Goal: Information Seeking & Learning: Learn about a topic

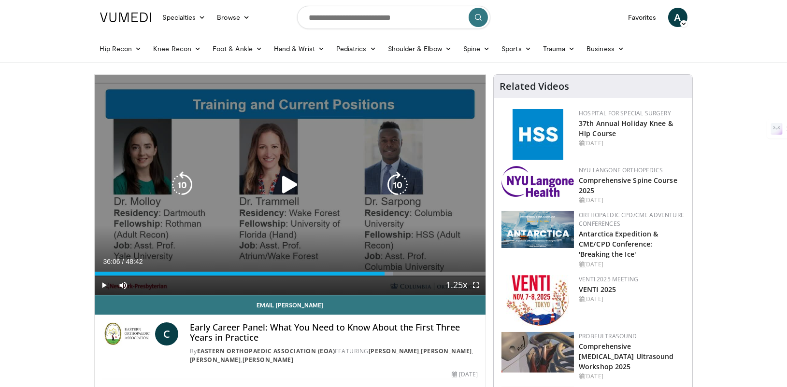
click at [290, 196] on icon "Video Player" at bounding box center [289, 184] width 27 height 27
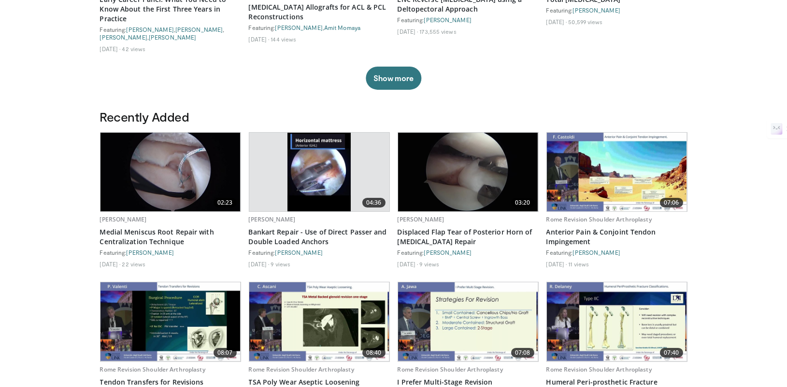
scroll to position [420, 0]
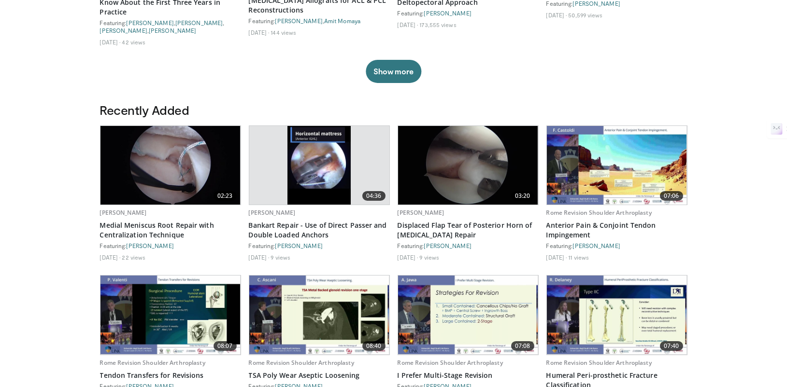
click at [316, 152] on img at bounding box center [318, 165] width 63 height 79
click at [139, 180] on img at bounding box center [170, 165] width 140 height 79
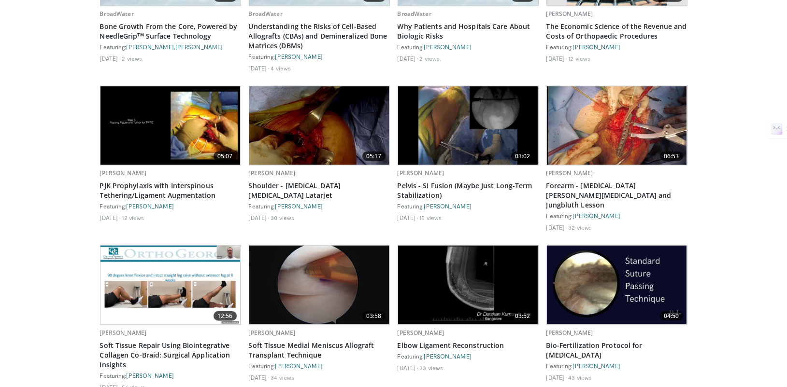
scroll to position [2930, 0]
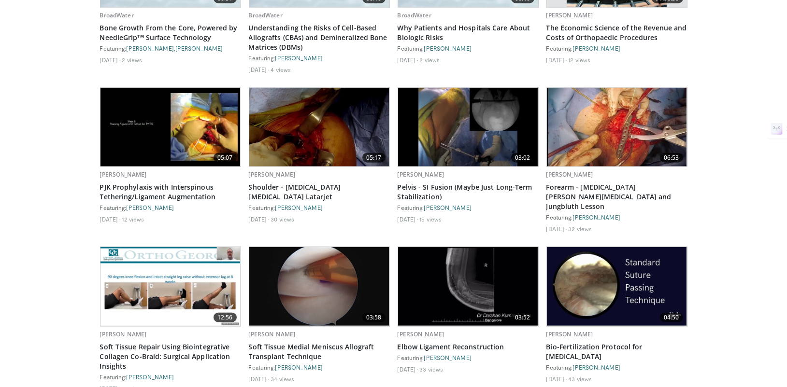
click at [587, 124] on img at bounding box center [617, 127] width 140 height 79
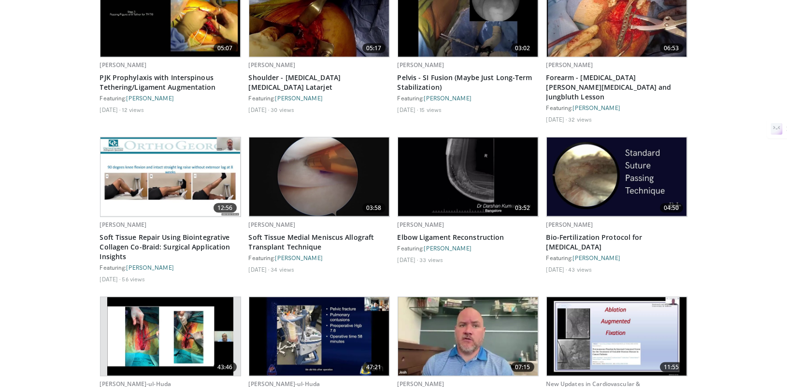
scroll to position [3041, 0]
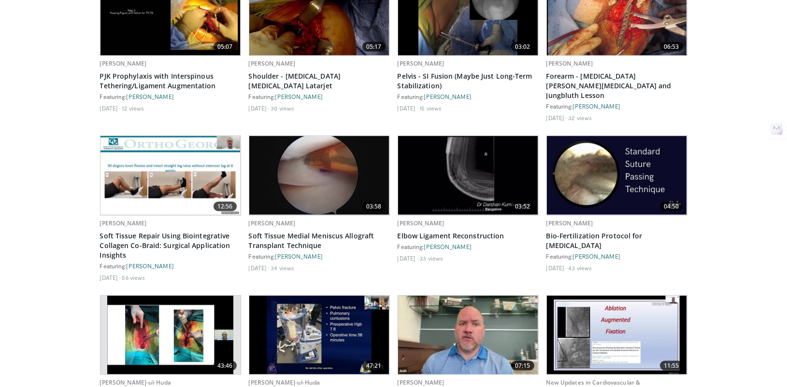
click at [316, 172] on img at bounding box center [319, 175] width 140 height 79
click at [195, 152] on img at bounding box center [170, 175] width 140 height 79
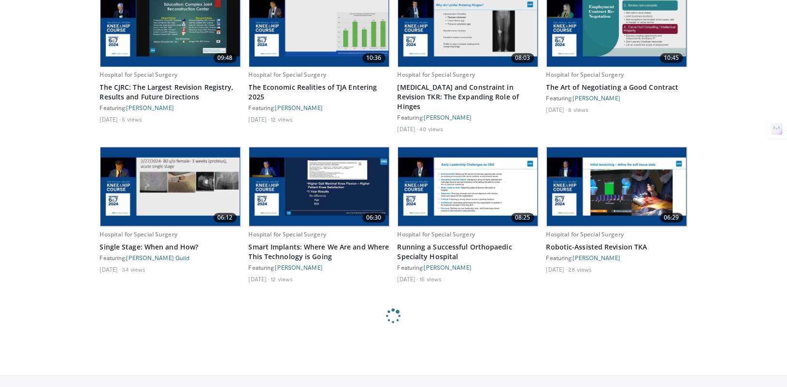
scroll to position [6891, 0]
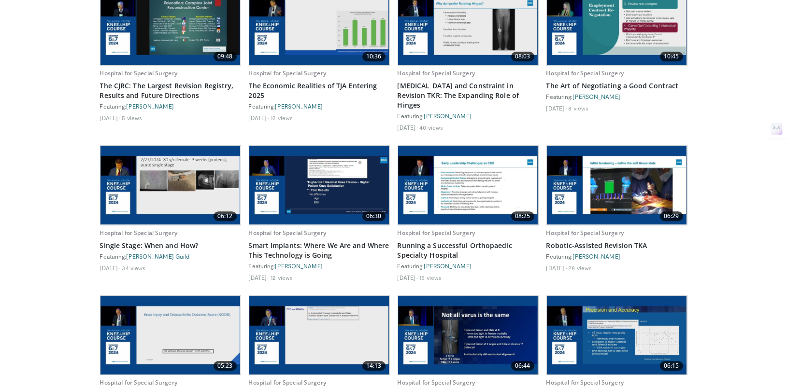
click at [442, 146] on img at bounding box center [468, 185] width 140 height 79
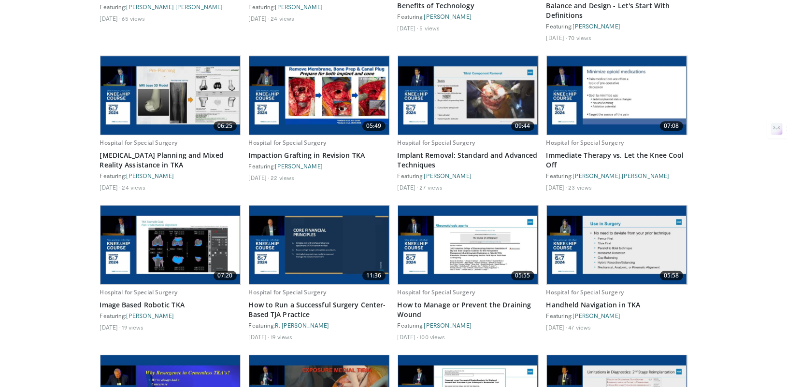
scroll to position [7460, 0]
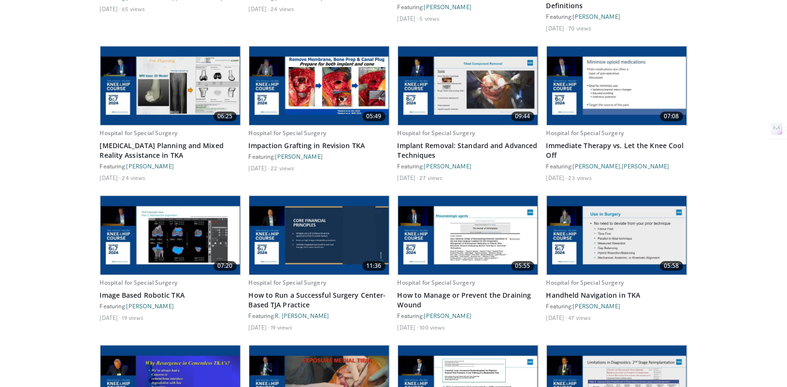
click at [363, 196] on img at bounding box center [319, 235] width 140 height 79
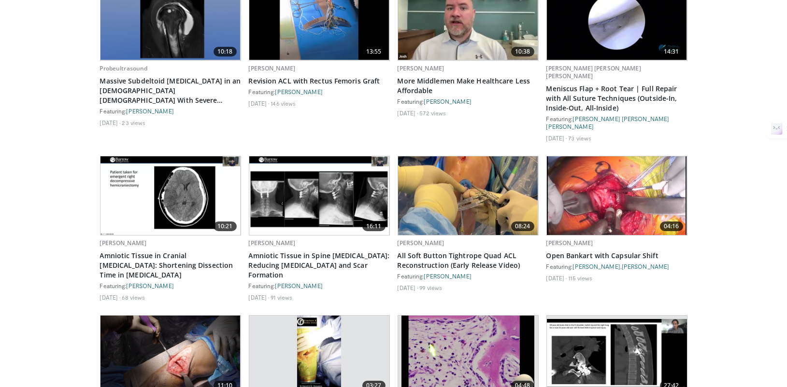
scroll to position [8292, 0]
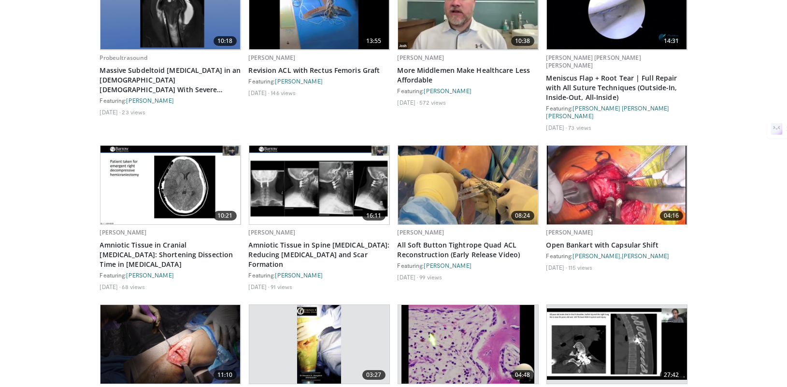
click at [582, 146] on img at bounding box center [617, 185] width 140 height 79
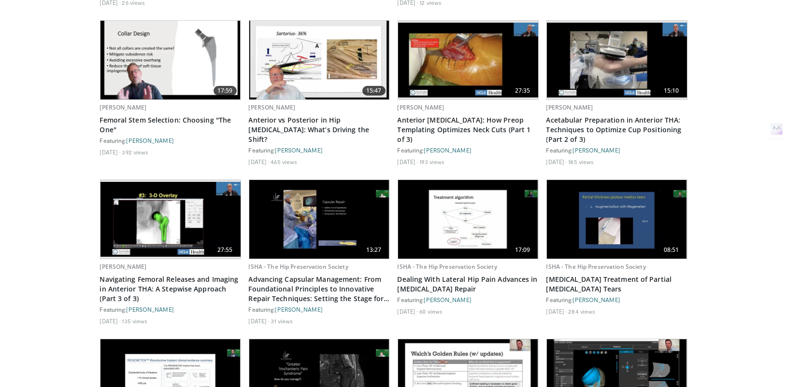
scroll to position [8749, 0]
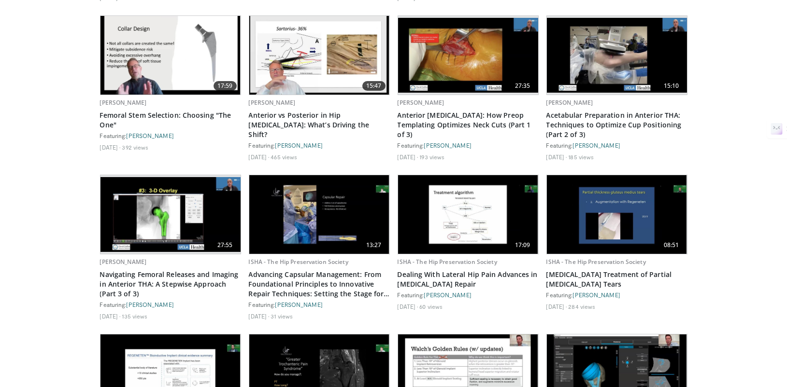
click at [347, 175] on img at bounding box center [319, 214] width 140 height 79
click at [317, 258] on link "ISHA - The Hip Preservation Society" at bounding box center [298, 262] width 99 height 8
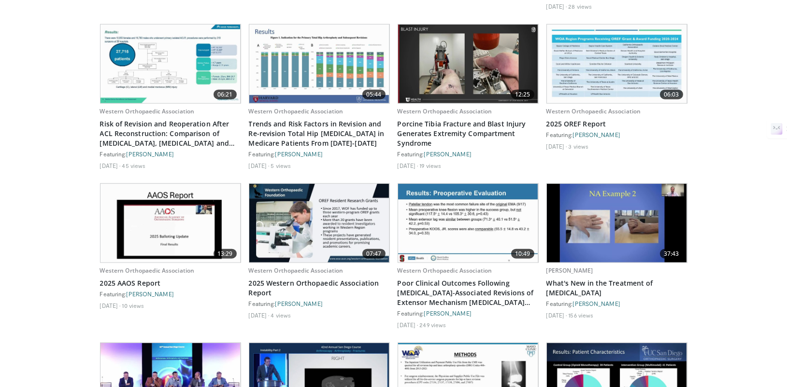
scroll to position [11712, 0]
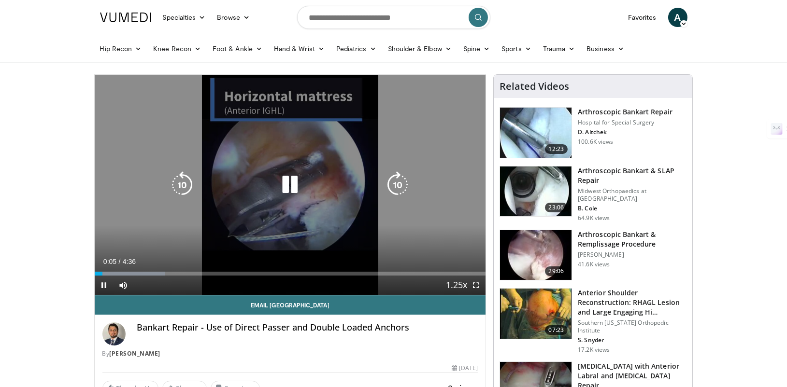
click at [392, 180] on icon "Video Player" at bounding box center [397, 184] width 27 height 27
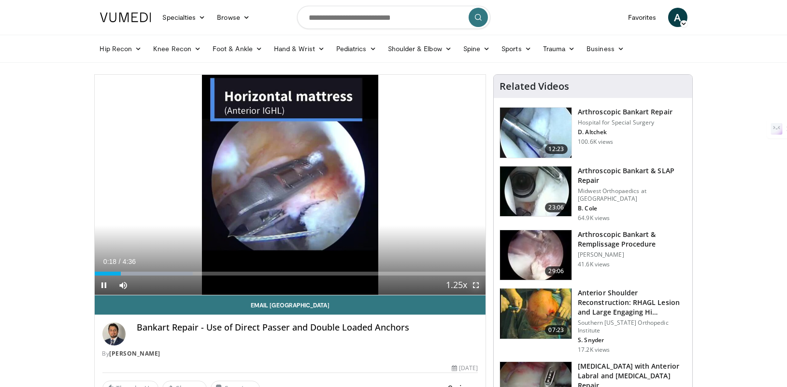
click at [472, 282] on span "Video Player" at bounding box center [475, 285] width 19 height 19
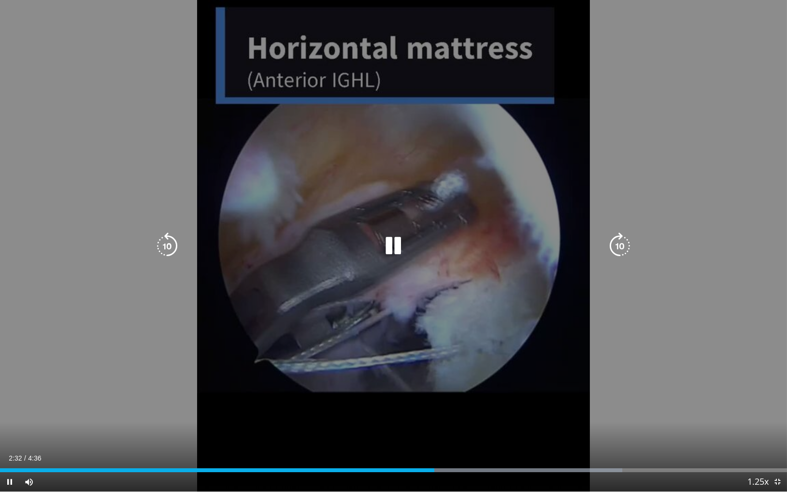
click at [616, 245] on icon "Video Player" at bounding box center [619, 245] width 27 height 27
click at [623, 239] on icon "Video Player" at bounding box center [619, 245] width 27 height 27
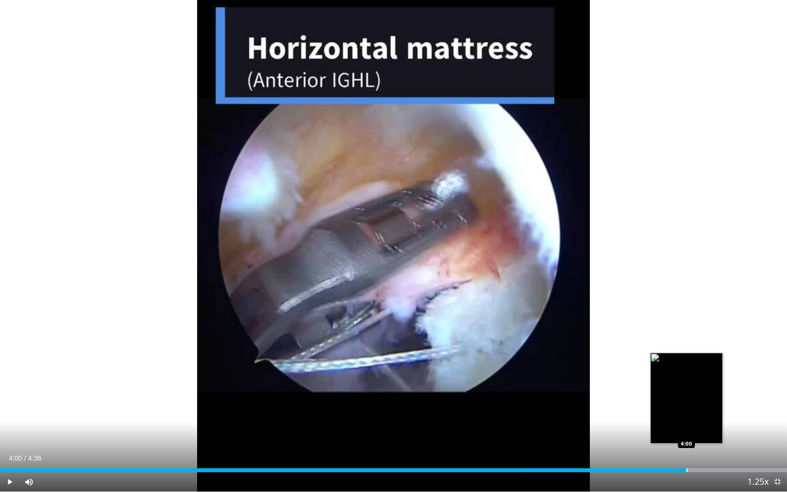
click at [686, 387] on div "Loaded : 100.00% 4:00 4:00" at bounding box center [393, 467] width 787 height 9
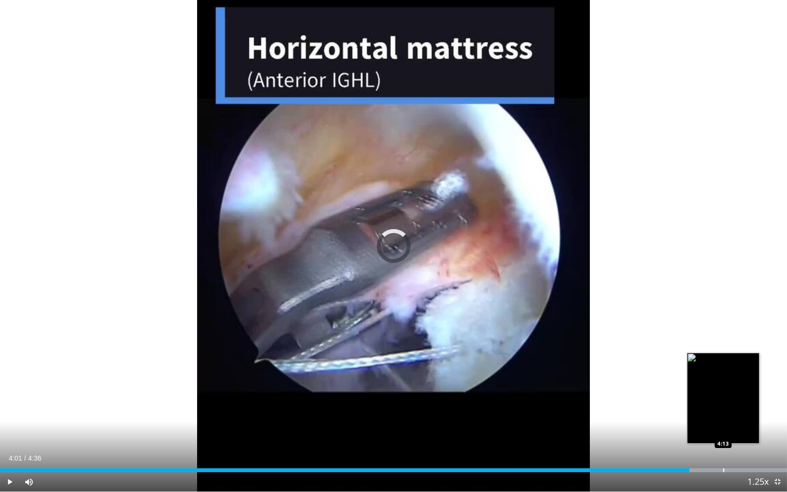
click at [723, 387] on div "Loaded : 100.00% 4:01 4:13" at bounding box center [393, 467] width 787 height 9
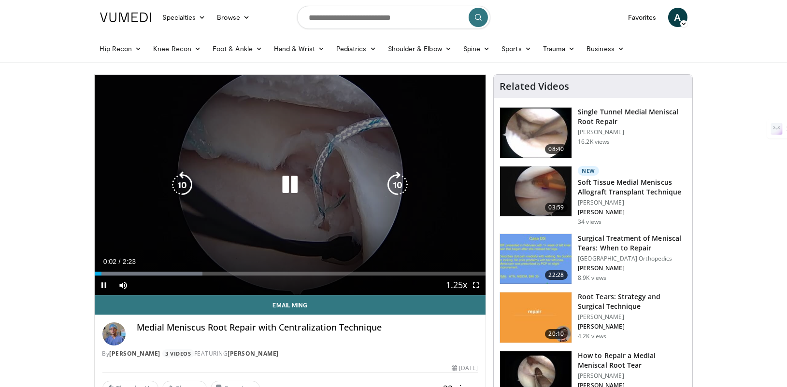
click at [394, 185] on icon "Video Player" at bounding box center [397, 184] width 27 height 27
click at [405, 191] on icon "Video Player" at bounding box center [397, 184] width 27 height 27
click at [405, 190] on icon "Video Player" at bounding box center [397, 184] width 27 height 27
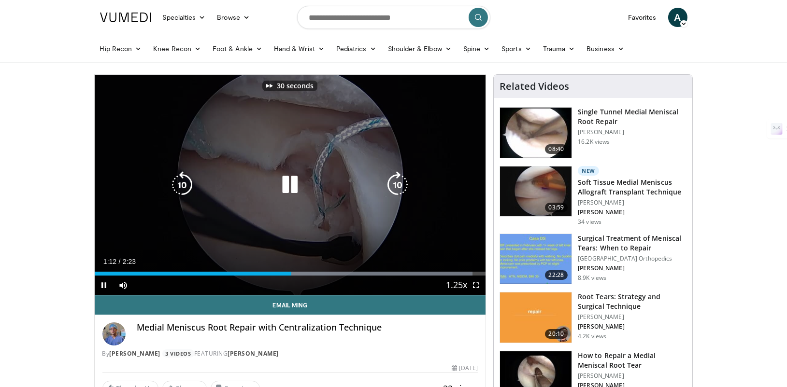
click at [405, 190] on icon "Video Player" at bounding box center [397, 184] width 27 height 27
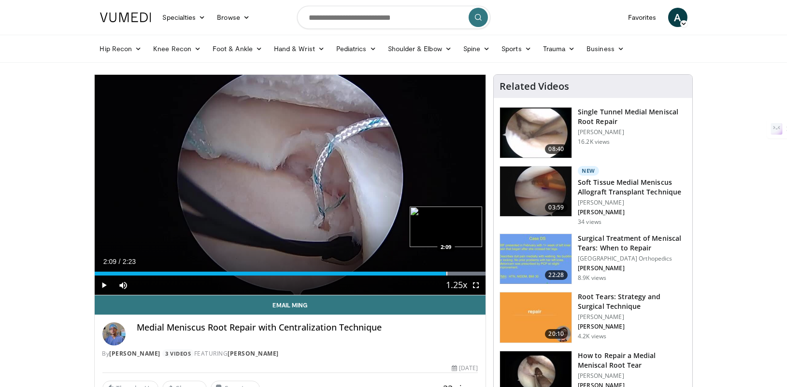
click at [446, 272] on div "Progress Bar" at bounding box center [446, 274] width 1 height 4
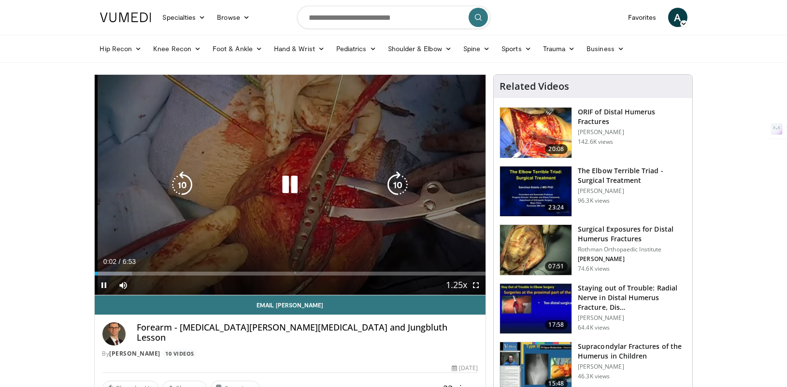
click at [399, 180] on icon "Video Player" at bounding box center [397, 184] width 27 height 27
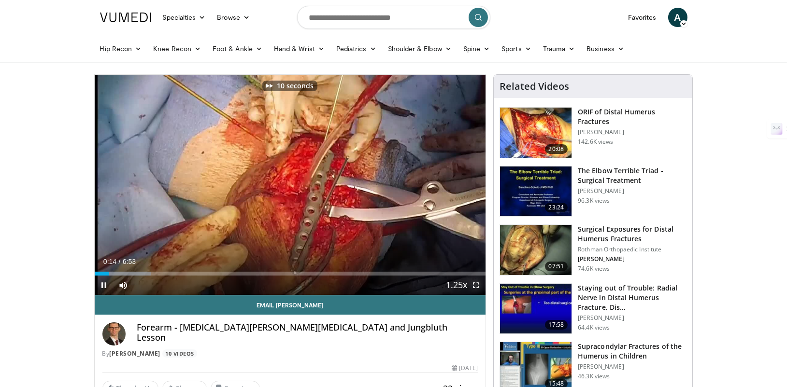
click at [476, 285] on span "Video Player" at bounding box center [475, 285] width 19 height 19
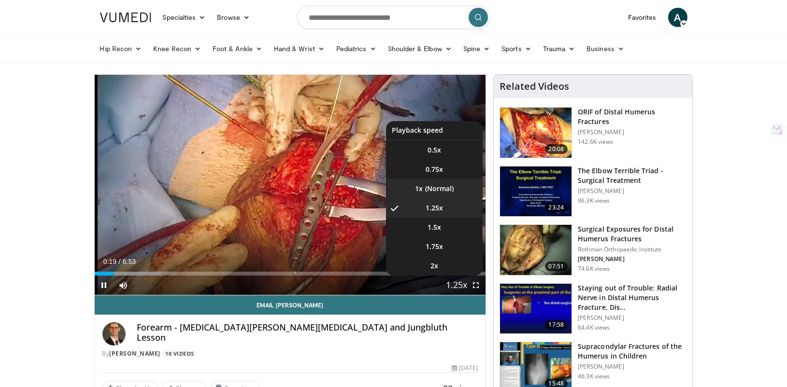
click at [442, 193] on li "1x" at bounding box center [434, 188] width 97 height 19
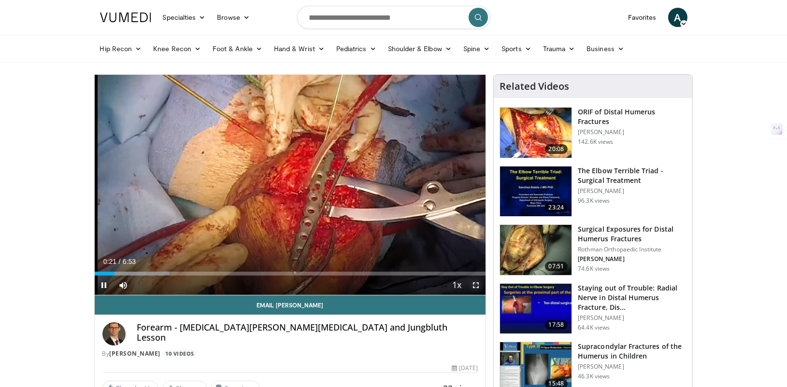
click at [477, 288] on span "Video Player" at bounding box center [475, 285] width 19 height 19
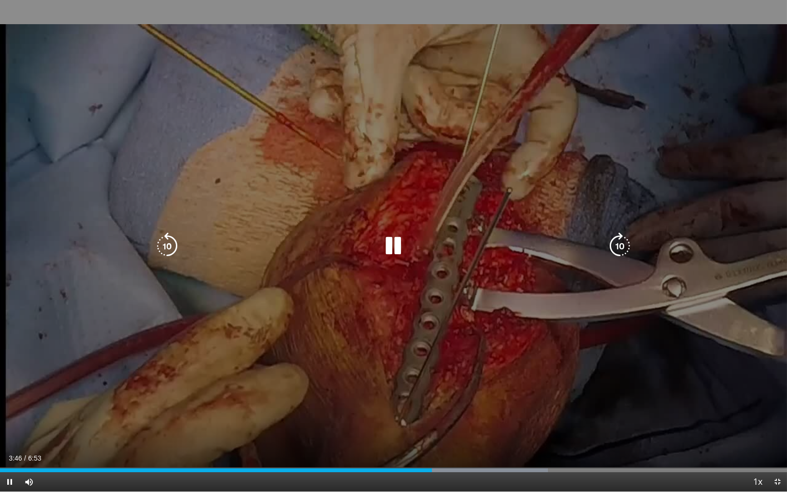
click at [625, 239] on icon "Video Player" at bounding box center [619, 245] width 27 height 27
click at [624, 229] on div "10 seconds Tap to unmute" at bounding box center [393, 245] width 787 height 491
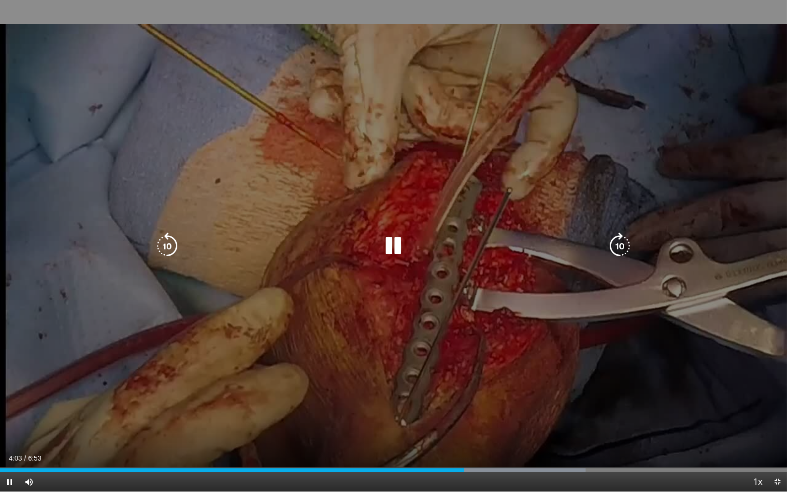
click at [622, 239] on icon "Video Player" at bounding box center [619, 245] width 27 height 27
click at [625, 252] on icon "Video Player" at bounding box center [619, 245] width 27 height 27
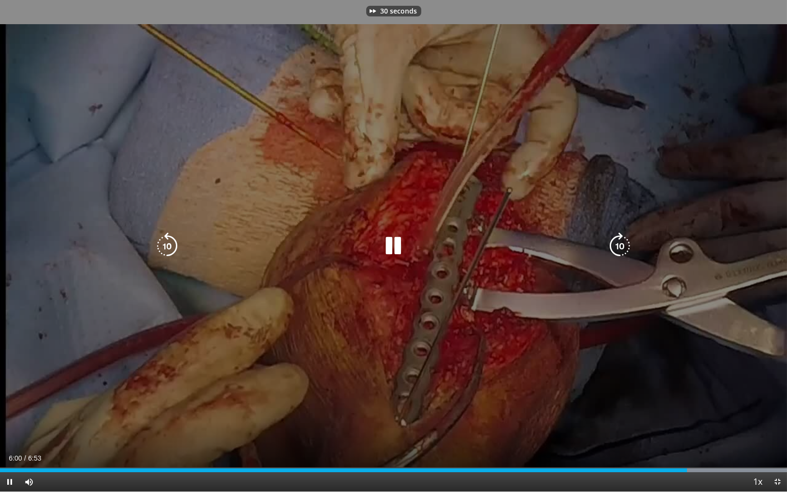
click at [625, 252] on icon "Video Player" at bounding box center [619, 245] width 27 height 27
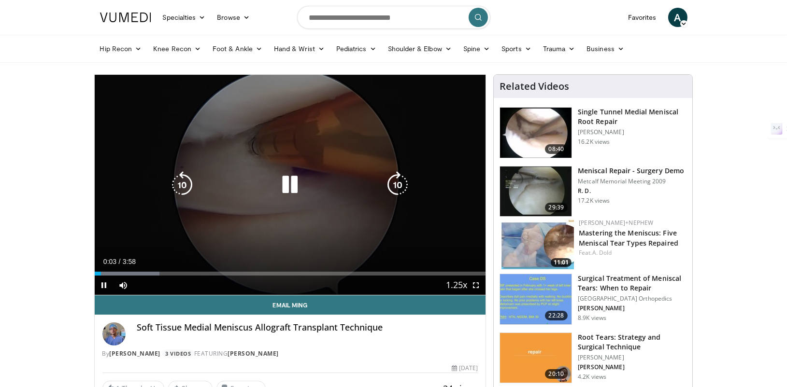
click at [390, 182] on icon "Video Player" at bounding box center [397, 184] width 27 height 27
click at [394, 175] on icon "Video Player" at bounding box center [397, 184] width 27 height 27
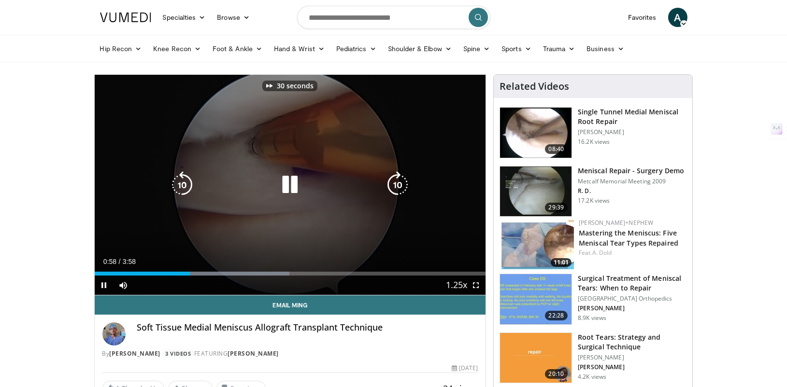
click at [394, 175] on icon "Video Player" at bounding box center [397, 184] width 27 height 27
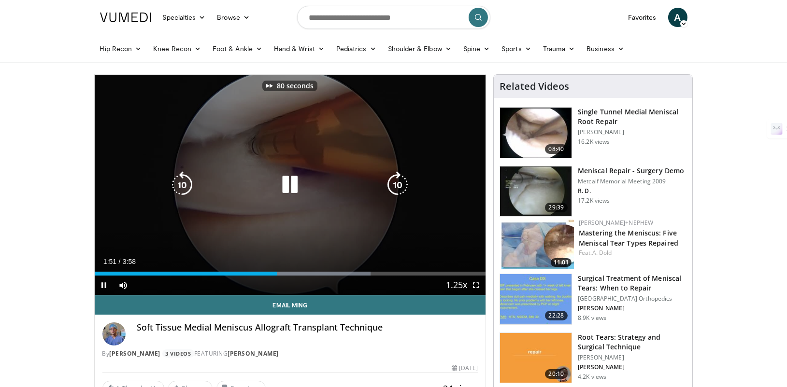
click at [394, 175] on icon "Video Player" at bounding box center [397, 184] width 27 height 27
click at [399, 176] on icon "Video Player" at bounding box center [397, 184] width 27 height 27
click at [398, 188] on icon "Video Player" at bounding box center [397, 184] width 27 height 27
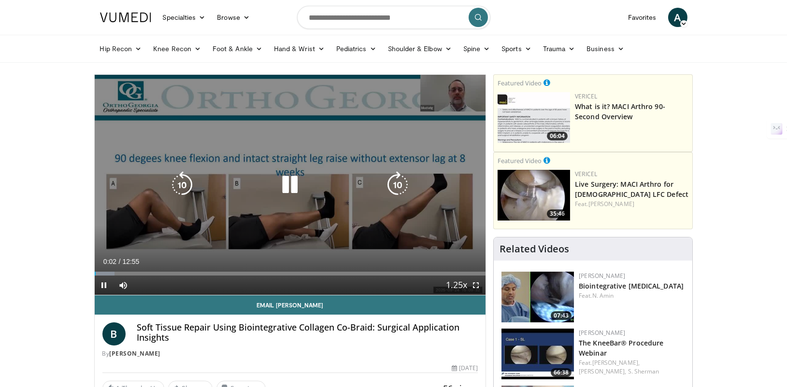
click at [397, 183] on icon "Video Player" at bounding box center [397, 184] width 27 height 27
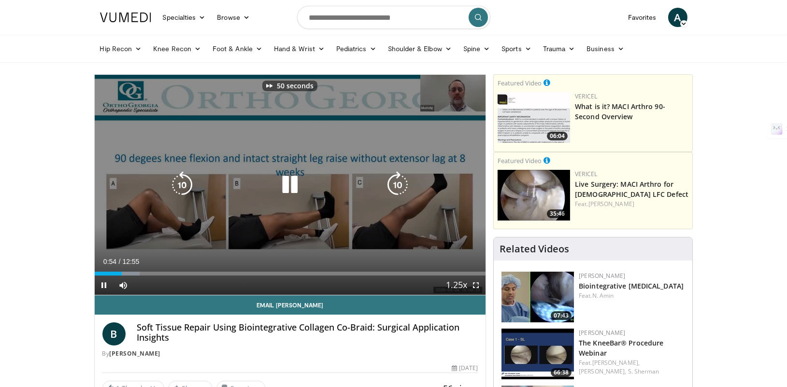
click at [397, 183] on icon "Video Player" at bounding box center [397, 184] width 27 height 27
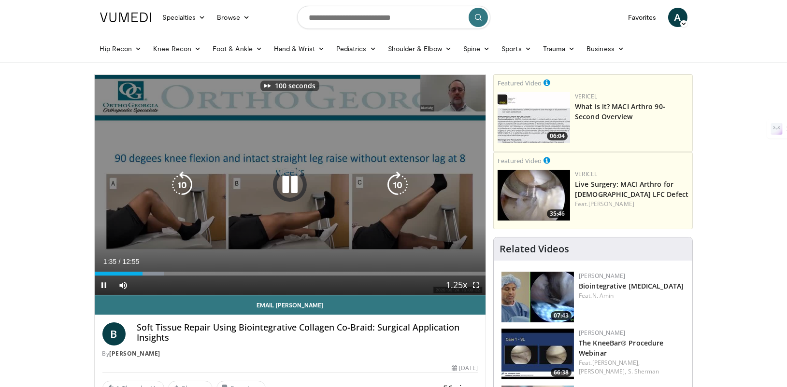
click at [397, 183] on icon "Video Player" at bounding box center [397, 184] width 27 height 27
click at [398, 180] on icon "Video Player" at bounding box center [397, 184] width 27 height 27
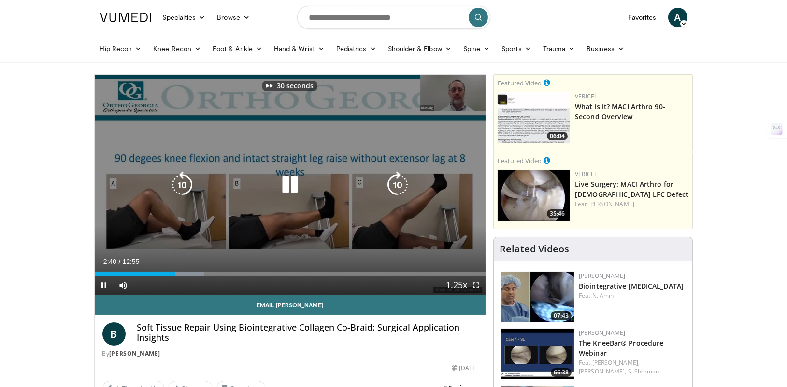
click at [398, 180] on icon "Video Player" at bounding box center [397, 184] width 27 height 27
click at [392, 178] on icon "Video Player" at bounding box center [397, 184] width 27 height 27
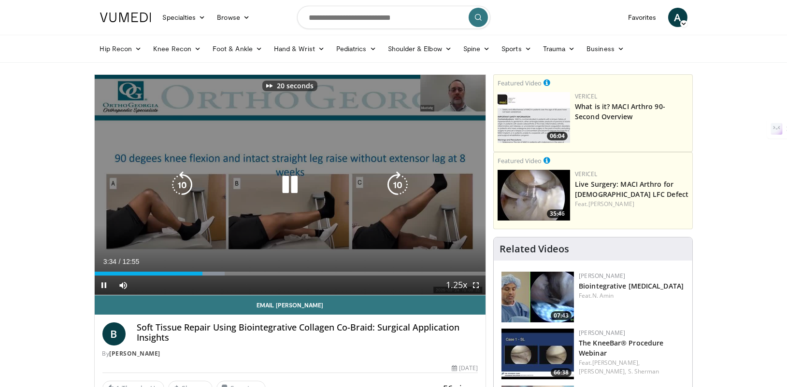
click at [392, 178] on icon "Video Player" at bounding box center [397, 184] width 27 height 27
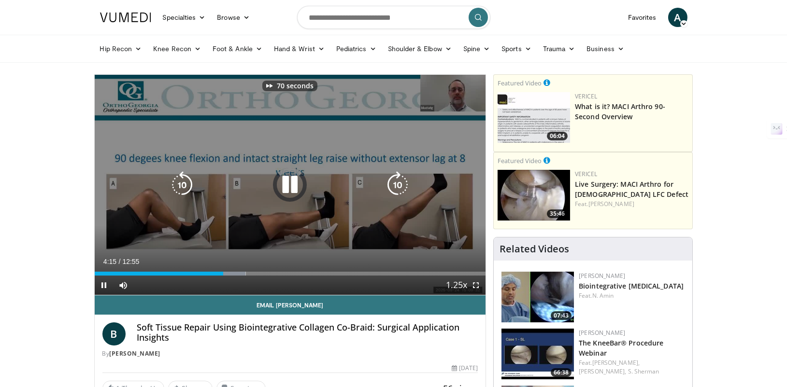
click at [392, 178] on icon "Video Player" at bounding box center [397, 184] width 27 height 27
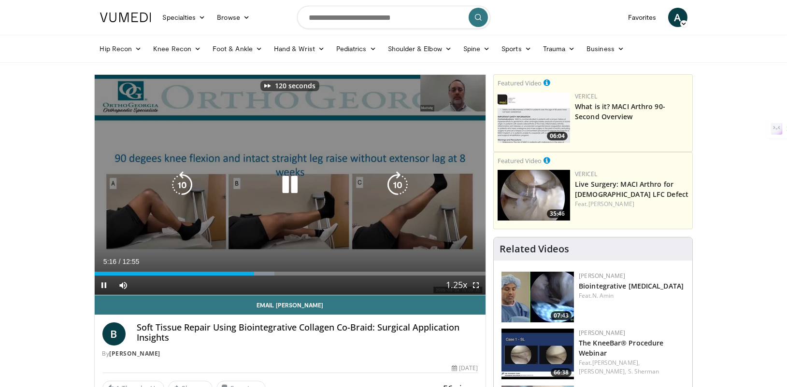
click at [392, 178] on icon "Video Player" at bounding box center [397, 184] width 27 height 27
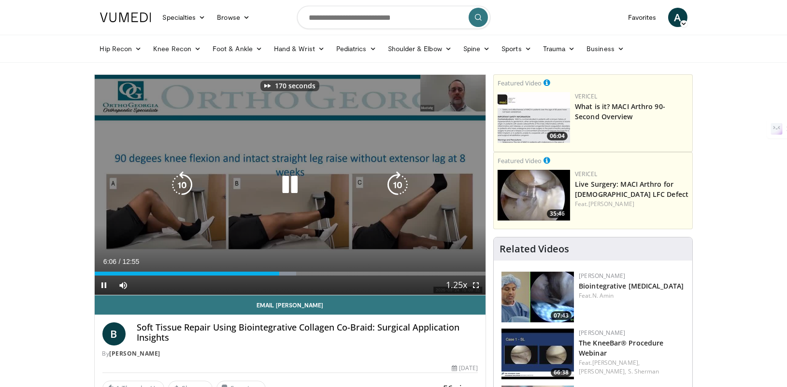
click at [392, 178] on icon "Video Player" at bounding box center [397, 184] width 27 height 27
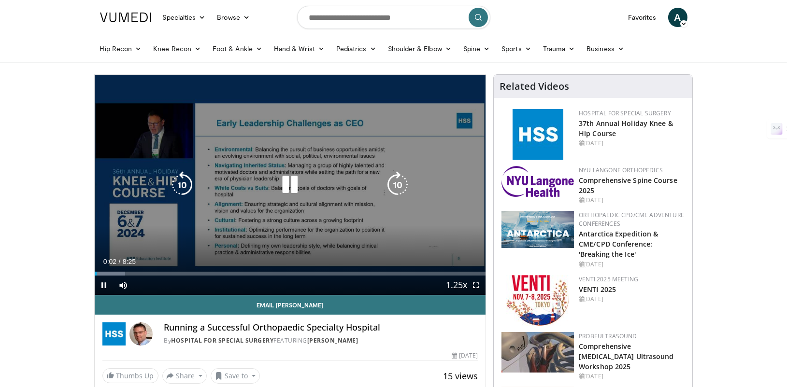
click at [403, 177] on icon "Video Player" at bounding box center [397, 184] width 27 height 27
click at [397, 176] on icon "Video Player" at bounding box center [397, 184] width 27 height 27
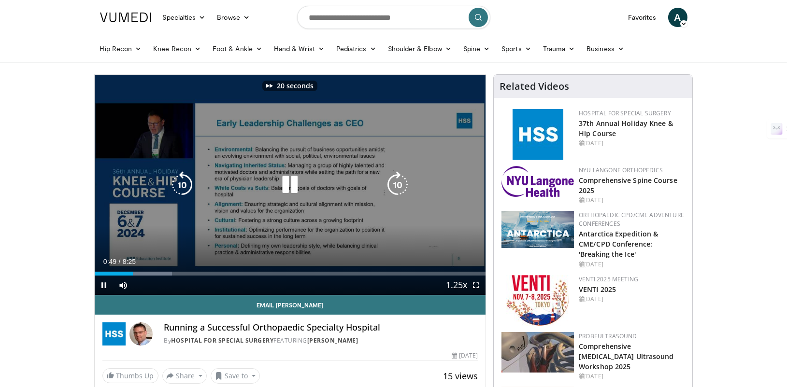
click at [397, 176] on icon "Video Player" at bounding box center [397, 184] width 27 height 27
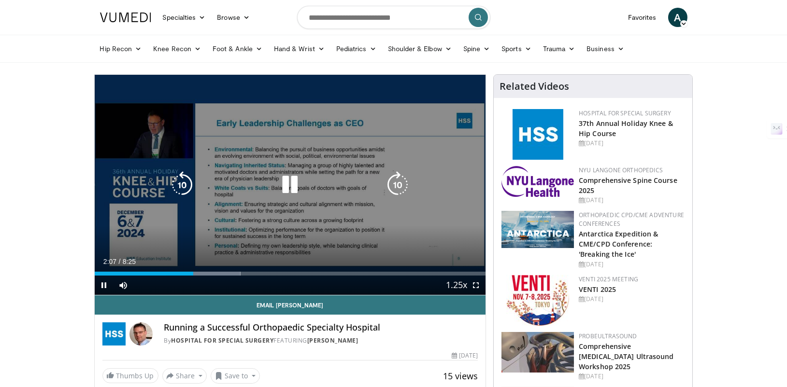
click at [391, 177] on icon "Video Player" at bounding box center [397, 184] width 27 height 27
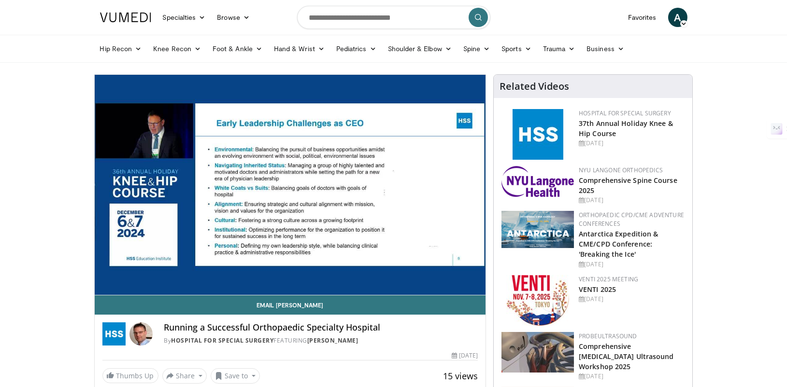
click at [391, 177] on div "40 seconds Tap to unmute" at bounding box center [290, 185] width 391 height 220
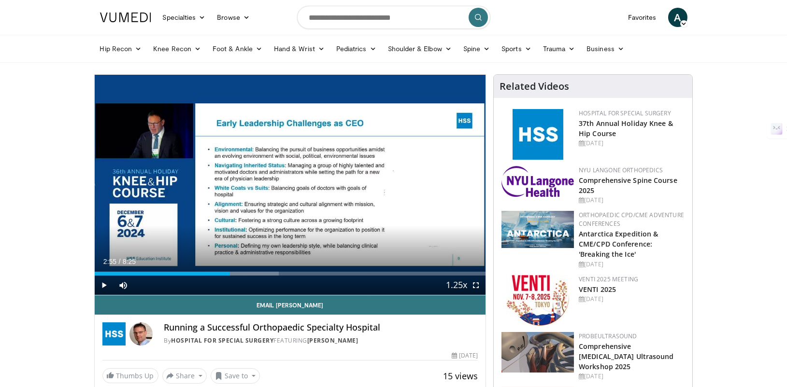
click at [391, 177] on div "40 seconds Tap to unmute" at bounding box center [290, 185] width 391 height 220
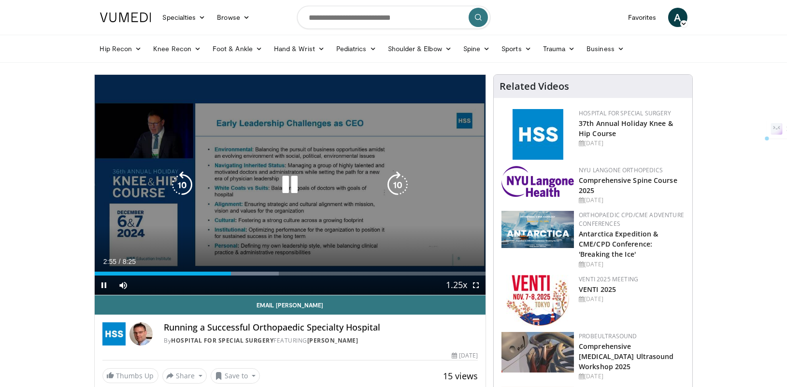
click at [390, 181] on icon "Video Player" at bounding box center [397, 184] width 27 height 27
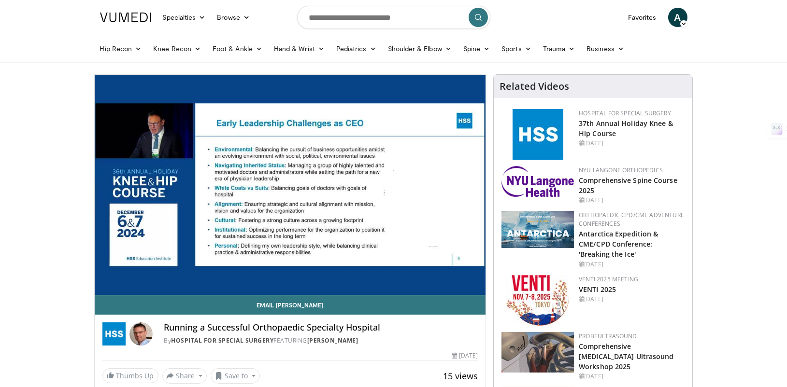
click at [390, 181] on div "50 seconds Tap to unmute" at bounding box center [290, 185] width 391 height 220
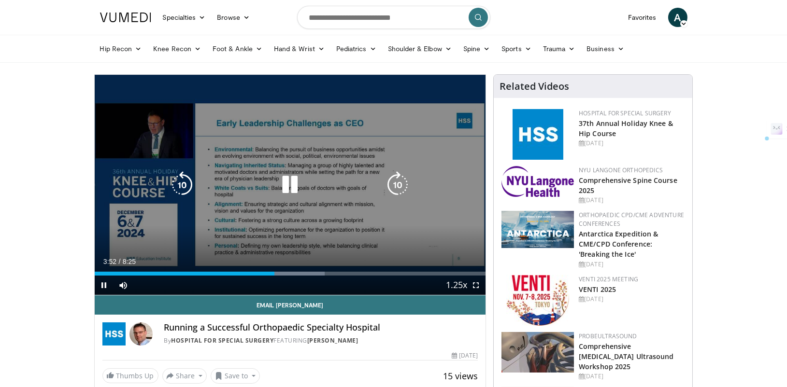
click at [390, 180] on icon "Video Player" at bounding box center [397, 184] width 27 height 27
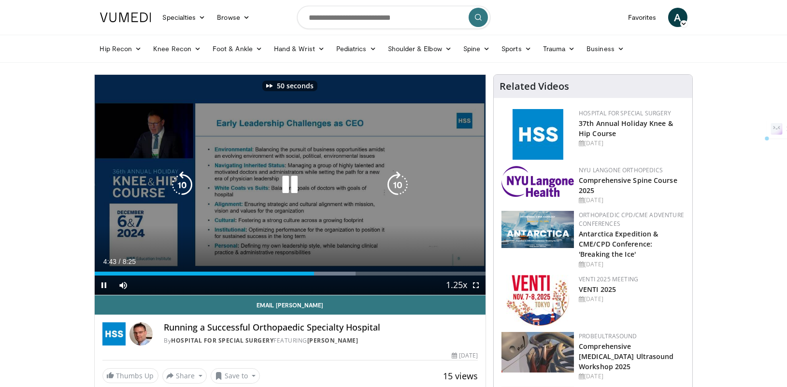
click at [390, 180] on icon "Video Player" at bounding box center [397, 184] width 27 height 27
click at [392, 176] on icon "Video Player" at bounding box center [397, 184] width 27 height 27
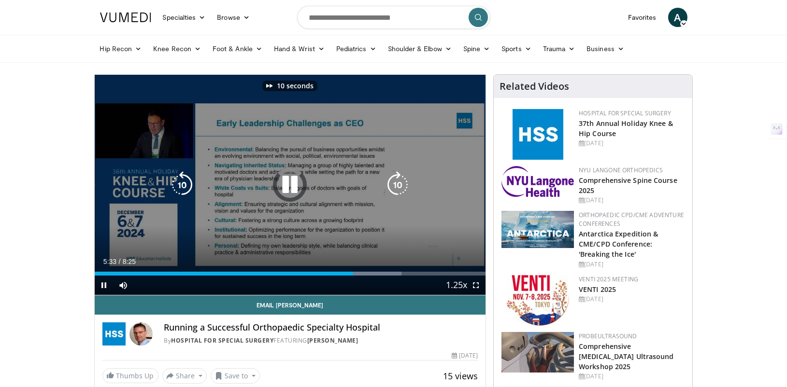
click at [392, 176] on icon "Video Player" at bounding box center [397, 184] width 27 height 27
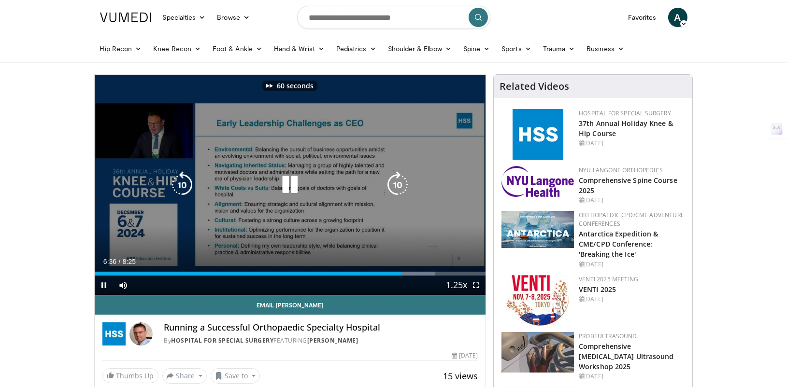
click at [392, 176] on icon "Video Player" at bounding box center [397, 184] width 27 height 27
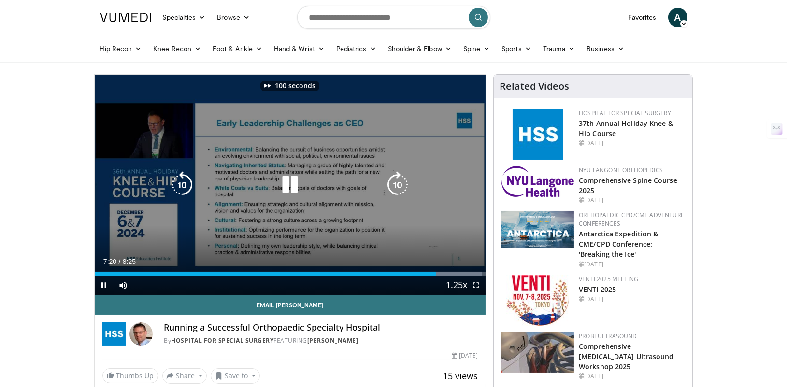
click at [392, 176] on icon "Video Player" at bounding box center [397, 184] width 27 height 27
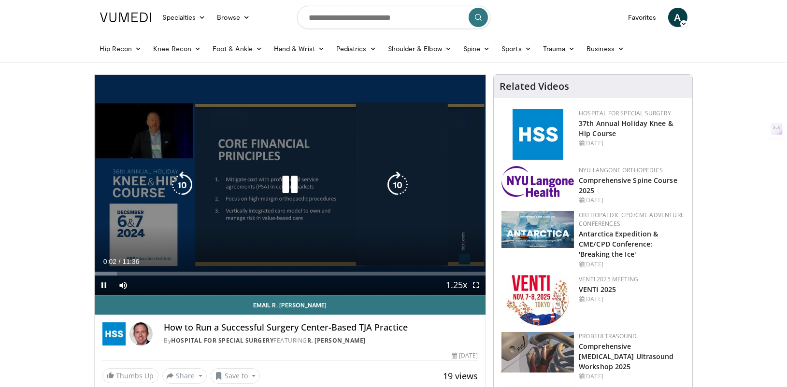
click at [403, 178] on icon "Video Player" at bounding box center [397, 184] width 27 height 27
click at [399, 177] on icon "Video Player" at bounding box center [397, 184] width 27 height 27
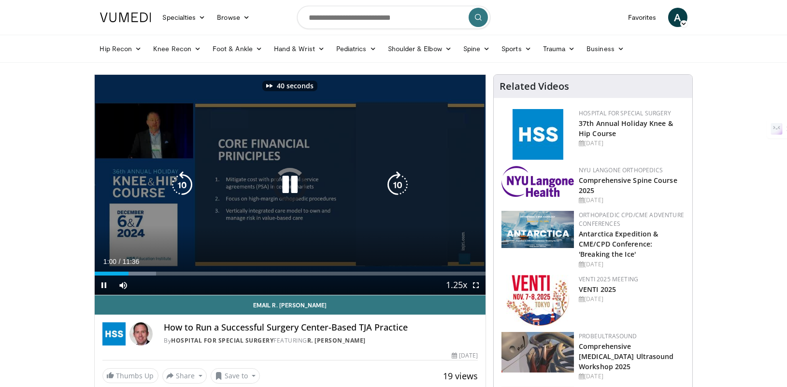
click at [399, 177] on icon "Video Player" at bounding box center [397, 184] width 27 height 27
click at [367, 141] on div "60 seconds Tap to unmute" at bounding box center [290, 185] width 391 height 220
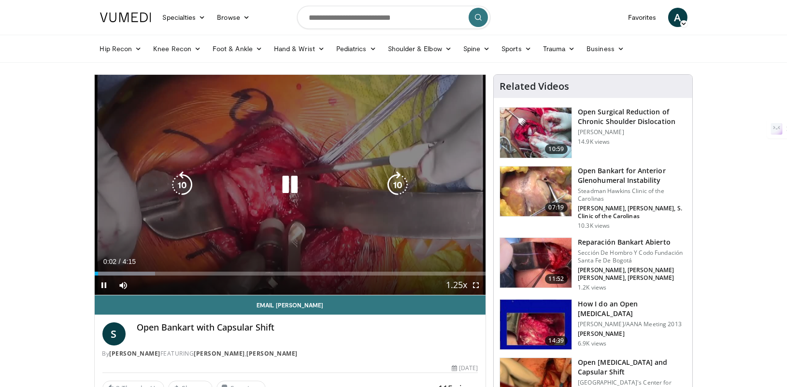
click at [402, 179] on icon "Video Player" at bounding box center [397, 184] width 27 height 27
click at [477, 282] on span "Video Player" at bounding box center [475, 285] width 19 height 19
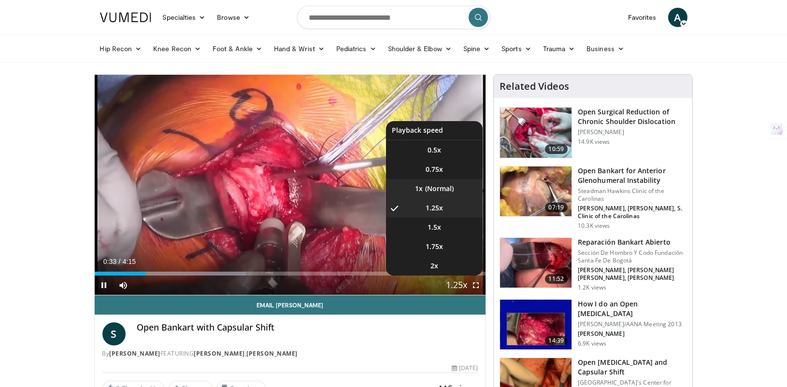
click at [443, 191] on li "1x" at bounding box center [434, 188] width 97 height 19
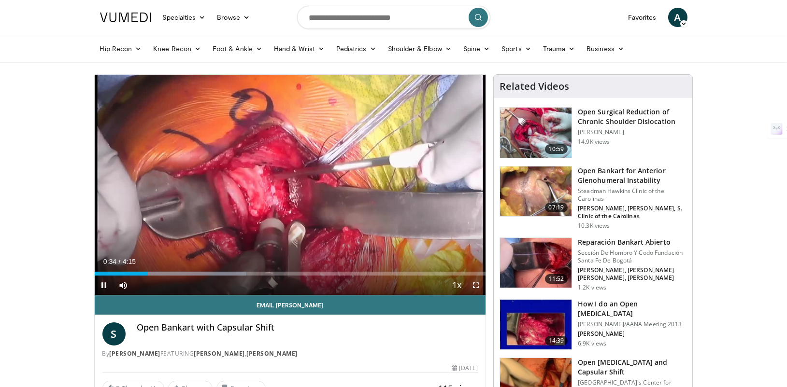
click at [472, 284] on span "Video Player" at bounding box center [475, 285] width 19 height 19
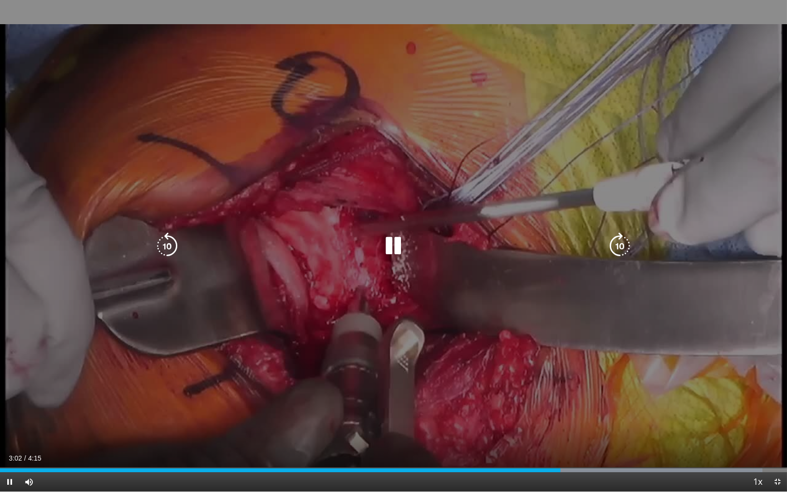
click at [619, 239] on icon "Video Player" at bounding box center [619, 245] width 27 height 27
click at [622, 243] on icon "Video Player" at bounding box center [619, 245] width 27 height 27
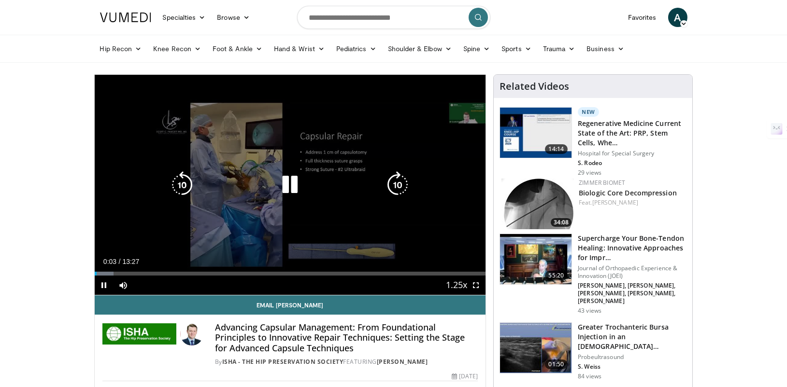
click at [397, 188] on icon "Video Player" at bounding box center [397, 184] width 27 height 27
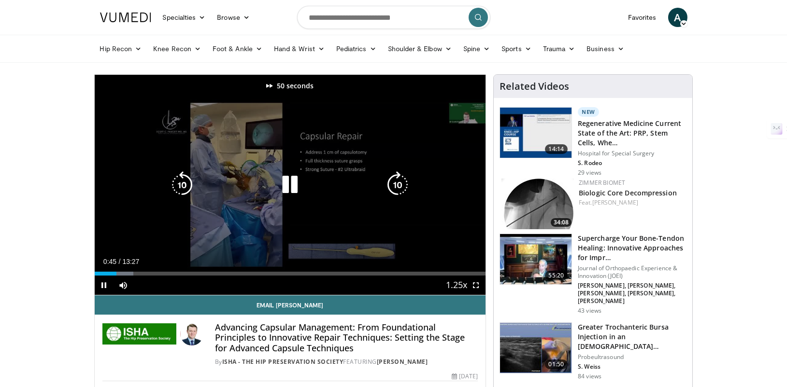
click at [397, 188] on icon "Video Player" at bounding box center [397, 184] width 27 height 27
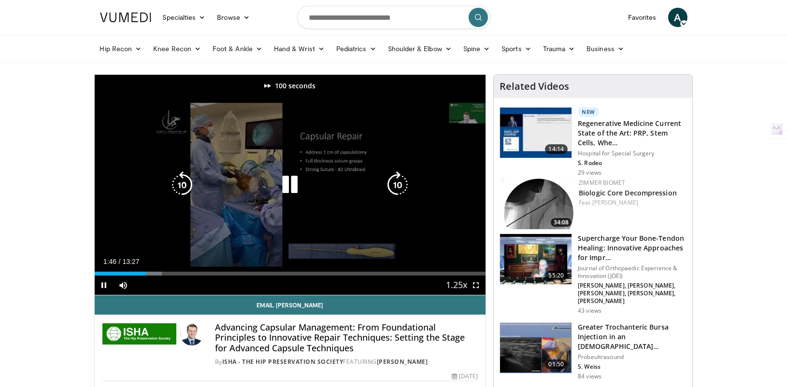
click at [397, 188] on icon "Video Player" at bounding box center [397, 184] width 27 height 27
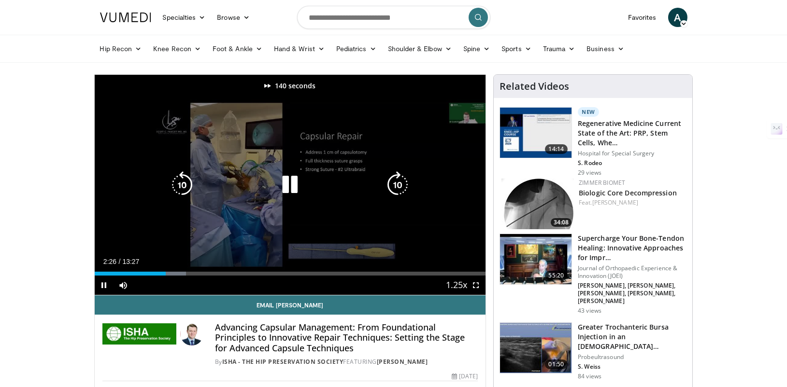
click at [397, 188] on icon "Video Player" at bounding box center [397, 184] width 27 height 27
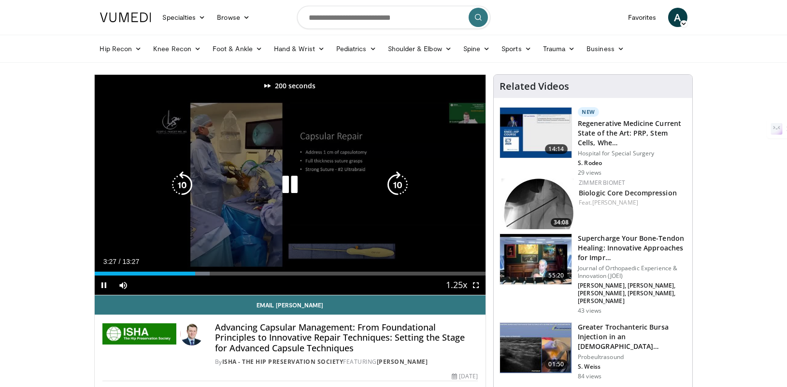
click at [397, 188] on icon "Video Player" at bounding box center [397, 184] width 27 height 27
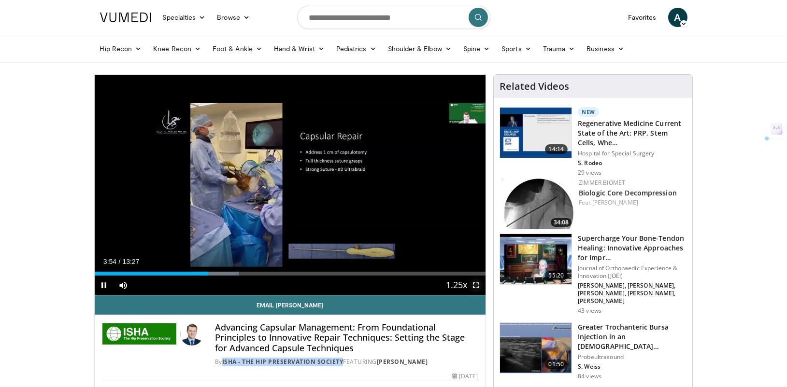
click at [476, 284] on span "Video Player" at bounding box center [475, 285] width 19 height 19
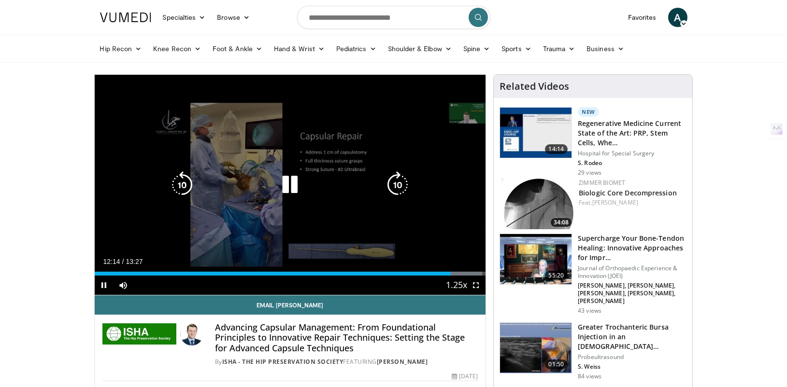
click at [329, 166] on div "220 seconds Tap to unmute" at bounding box center [290, 185] width 391 height 220
